Goal: Find specific page/section: Find specific page/section

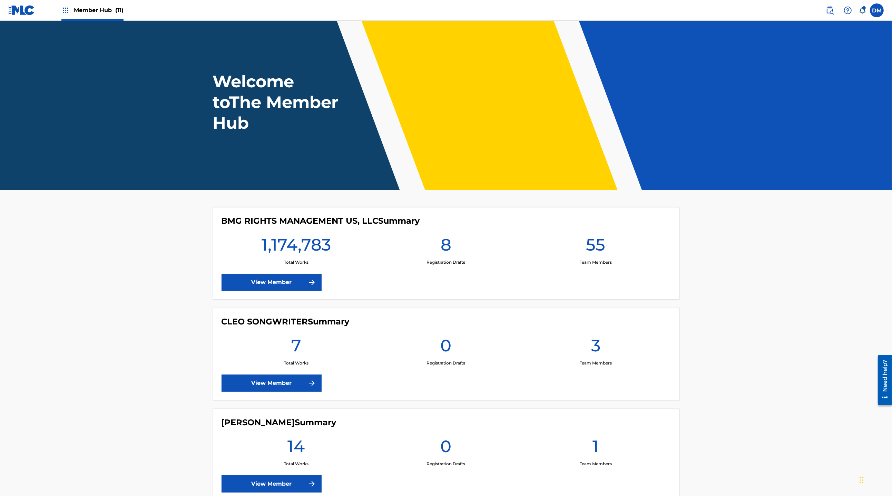
click at [104, 12] on span "Member Hub (11)" at bounding box center [99, 10] width 50 height 8
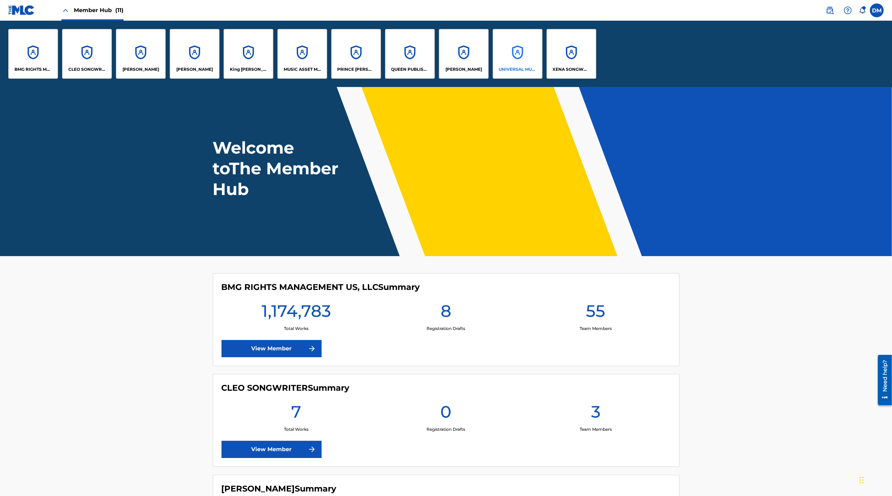
click at [526, 56] on div "UNIVERSAL MUSIC PUB GROUP" at bounding box center [518, 54] width 50 height 50
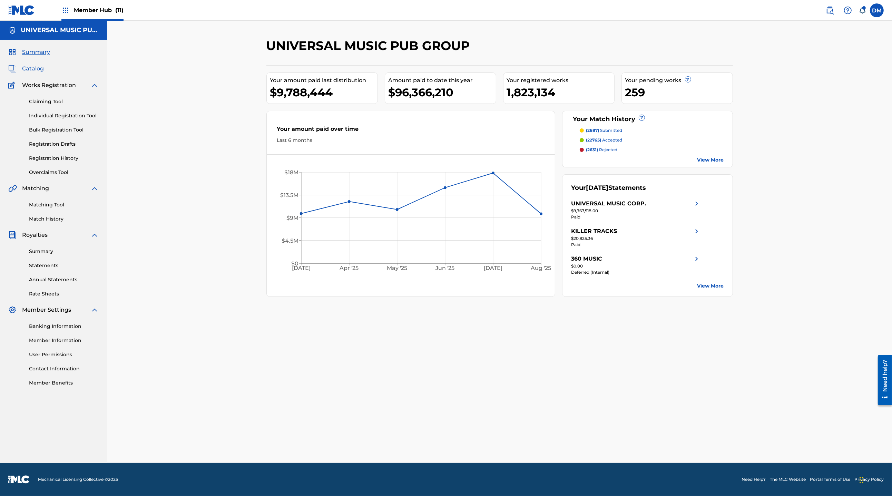
click at [36, 68] on span "Catalog" at bounding box center [33, 69] width 22 height 8
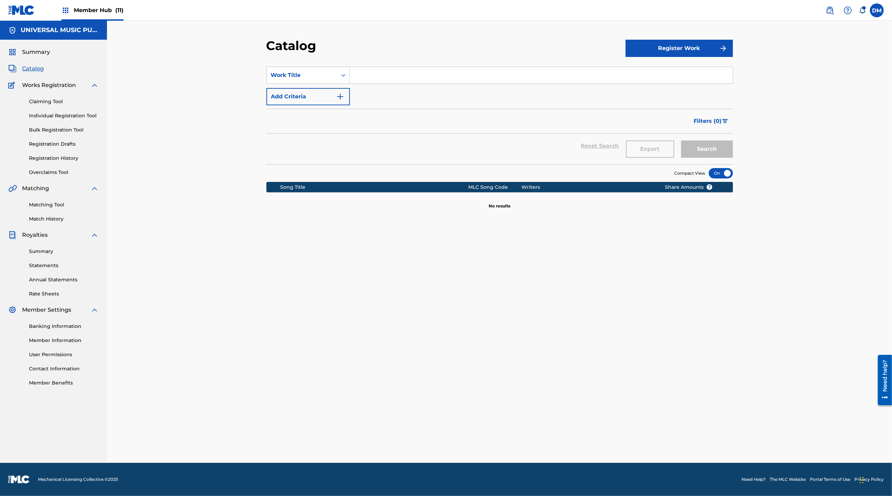
click at [186, 88] on div "Catalog Register Work SearchWithCriteriac8160886-a9d0-4bae-971d-142ad4ae8b5f Wo…" at bounding box center [499, 242] width 785 height 442
